Goal: Information Seeking & Learning: Find specific fact

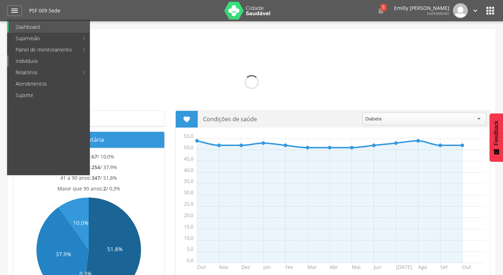
click at [37, 63] on link "Indivíduos" at bounding box center [49, 60] width 81 height 11
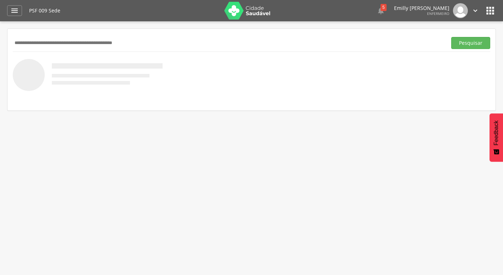
click at [130, 43] on input "text" at bounding box center [229, 43] width 432 height 12
click at [119, 36] on div "Pesquisar" at bounding box center [252, 42] width 478 height 17
click at [113, 44] on input "text" at bounding box center [229, 43] width 432 height 12
paste input "**********"
type input "**********"
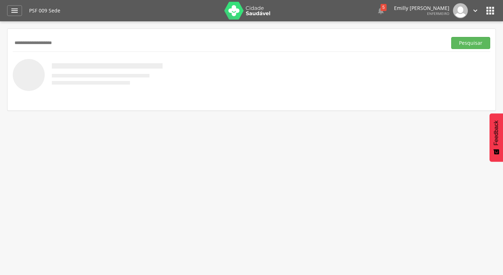
click at [451, 37] on button "Pesquisar" at bounding box center [470, 43] width 39 height 12
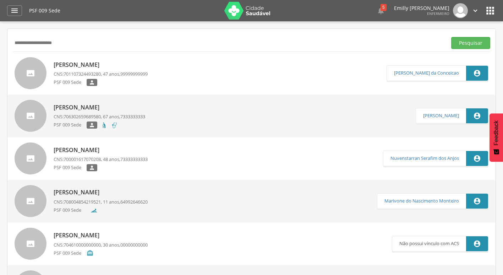
click at [316, 71] on link "Marciele Vieira Anjos CNS: 701107324493280 , 47 anos, 99999999999 PSF 009 Sede " at bounding box center [201, 73] width 372 height 32
type input "**********"
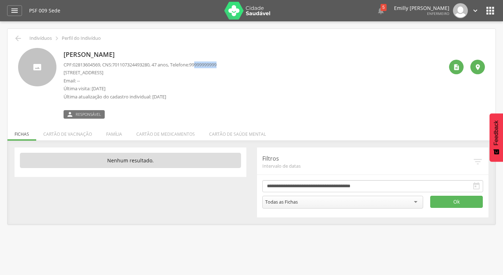
drag, startPoint x: 203, startPoint y: 67, endPoint x: 232, endPoint y: 67, distance: 28.8
click at [232, 67] on div "Marciele Vieira Anjos CPF: 02813604569 , CNS: 701107324493280 , 47 anos, Telefo…" at bounding box center [254, 83] width 380 height 71
drag, startPoint x: 232, startPoint y: 67, endPoint x: 241, endPoint y: 69, distance: 9.3
click at [241, 69] on div "Marciele Vieira Anjos CPF: 02813604569 , CNS: 701107324493280 , 47 anos, Telefo…" at bounding box center [254, 83] width 380 height 71
drag, startPoint x: 203, startPoint y: 65, endPoint x: 237, endPoint y: 68, distance: 33.9
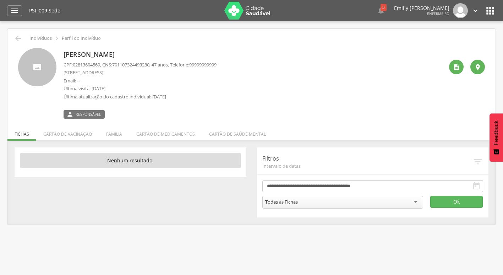
click at [237, 68] on div "Marciele Vieira Anjos CPF: 02813604569 , CNS: 701107324493280 , 47 anos, Telefo…" at bounding box center [254, 83] width 380 height 71
drag, startPoint x: 237, startPoint y: 68, endPoint x: 231, endPoint y: 77, distance: 11.0
click at [231, 77] on div "Marciele Vieira Anjos CPF: 02813604569 , CNS: 701107324493280 , 47 anos, Telefo…" at bounding box center [254, 83] width 380 height 71
drag, startPoint x: 204, startPoint y: 65, endPoint x: 214, endPoint y: 70, distance: 11.6
click at [205, 65] on span "99999999999" at bounding box center [202, 64] width 27 height 6
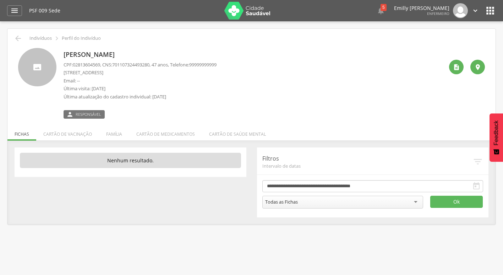
click at [279, 88] on div "Marciele Vieira Anjos CPF: 02813604569 , CNS: 701107324493280 , 47 anos, Telefo…" at bounding box center [254, 83] width 380 height 71
drag, startPoint x: 231, startPoint y: 107, endPoint x: 224, endPoint y: 96, distance: 12.5
click at [231, 107] on div "Marciele Vieira Anjos CPF: 02813604569 , CNS: 701107324493280 , 47 anos, Telefo…" at bounding box center [254, 83] width 380 height 71
drag, startPoint x: 199, startPoint y: 67, endPoint x: 204, endPoint y: 69, distance: 4.5
click at [204, 69] on div "CPF: 02813604569 , CNS: 701107324493280 , 47 anos, Telefone: 99999999999 Avenid…" at bounding box center [140, 82] width 153 height 42
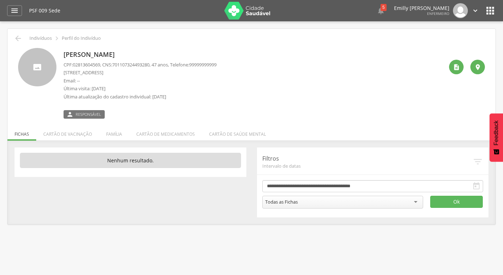
click at [202, 66] on span "99999999999" at bounding box center [202, 64] width 27 height 6
click at [200, 64] on span "99999999999" at bounding box center [202, 64] width 27 height 6
drag, startPoint x: 199, startPoint y: 64, endPoint x: 204, endPoint y: 65, distance: 5.2
click at [204, 65] on span "99999999999" at bounding box center [202, 64] width 27 height 6
drag, startPoint x: 333, startPoint y: 88, endPoint x: 331, endPoint y: 84, distance: 4.8
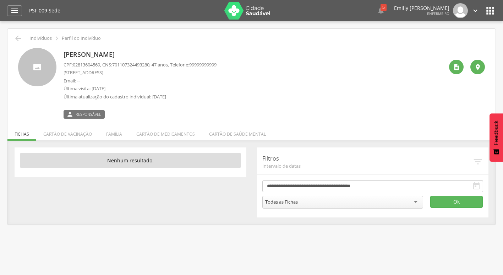
click at [333, 88] on div "Marciele Vieira Anjos CPF: 02813604569 , CNS: 701107324493280 , 47 anos, Telefo…" at bounding box center [254, 83] width 380 height 71
click at [253, 24] on div " Supervisão  Distritos  Ubs Coordenador: - Caravelas / BA Intervalo de Tempo…" at bounding box center [251, 158] width 503 height 275
click at [252, 9] on img at bounding box center [247, 11] width 46 height 18
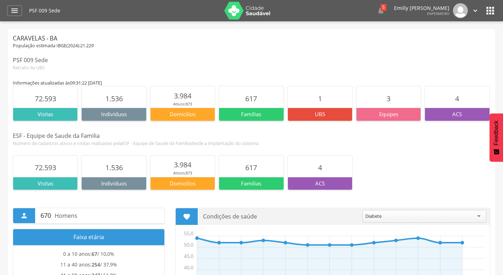
click at [474, 13] on icon "" at bounding box center [476, 11] width 8 height 8
click at [437, 43] on link "Sair" at bounding box center [451, 41] width 56 height 9
